Goal: Navigation & Orientation: Find specific page/section

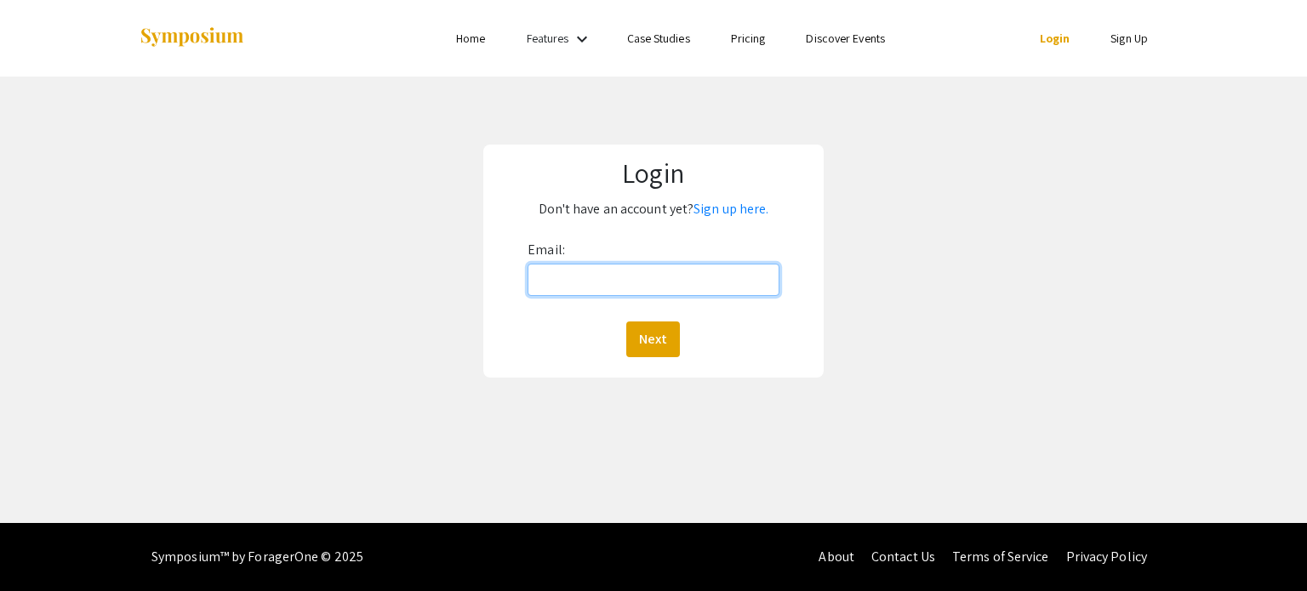
click at [602, 281] on input "Email:" at bounding box center [653, 280] width 251 height 32
type input "bernhaan@oregonstate.edu"
click at [650, 338] on button "Next" at bounding box center [653, 340] width 54 height 36
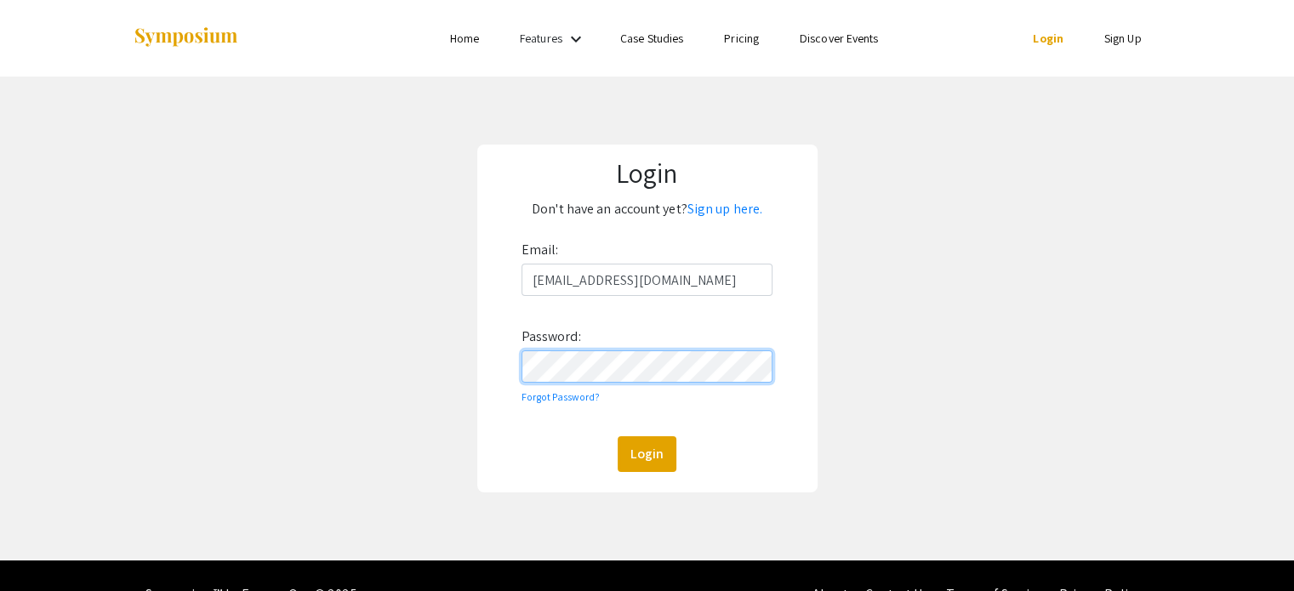
click at [618, 437] on button "Login" at bounding box center [647, 455] width 59 height 36
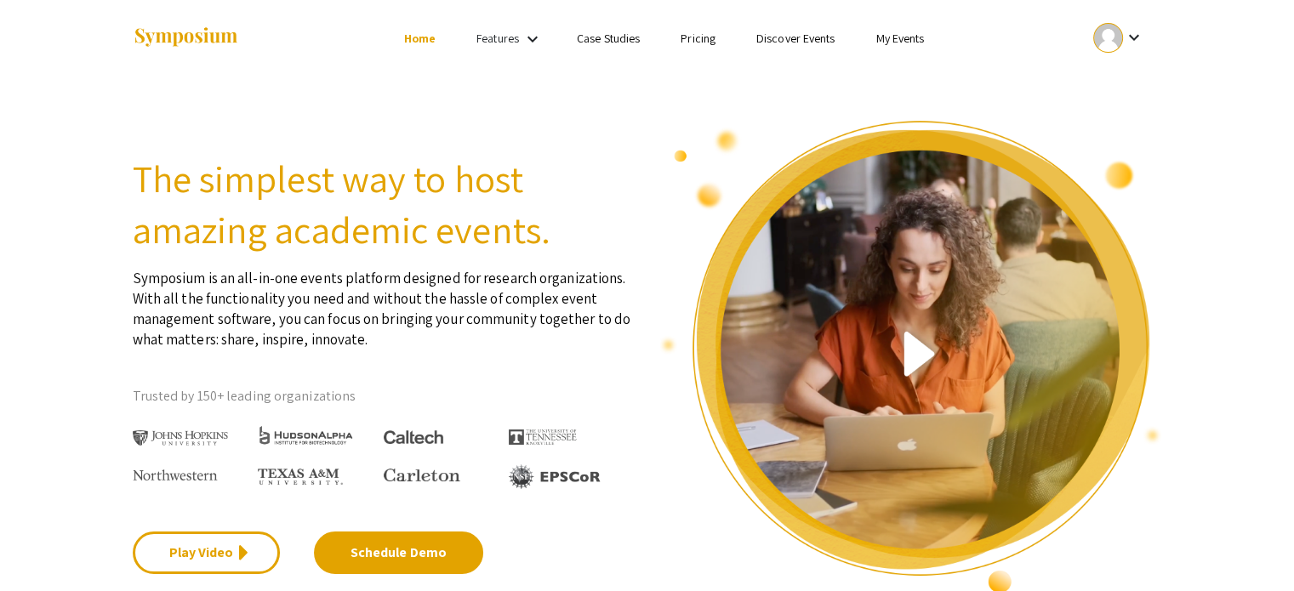
click at [1141, 33] on mat-icon "keyboard_arrow_down" at bounding box center [1133, 37] width 20 height 20
